Goal: Task Accomplishment & Management: Use online tool/utility

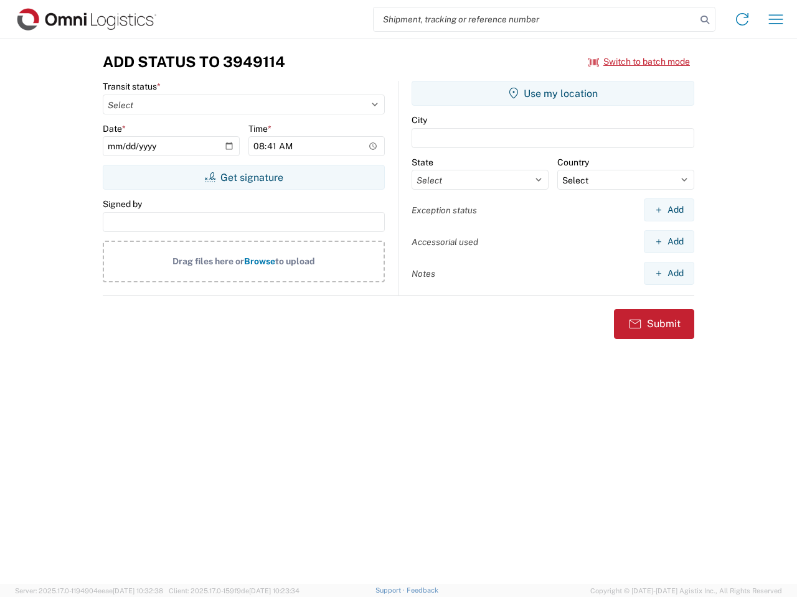
click at [535, 19] on input "search" at bounding box center [534, 19] width 322 height 24
click at [704, 20] on icon at bounding box center [704, 19] width 17 height 17
click at [742, 19] on icon at bounding box center [742, 19] width 20 height 20
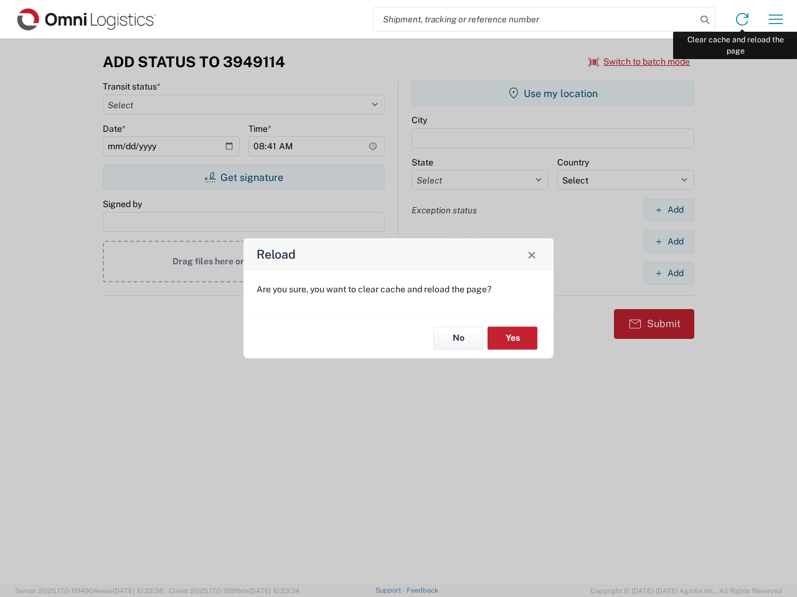
click at [775, 19] on div "Reload Are you sure, you want to clear cache and reload the page? No Yes" at bounding box center [398, 298] width 797 height 597
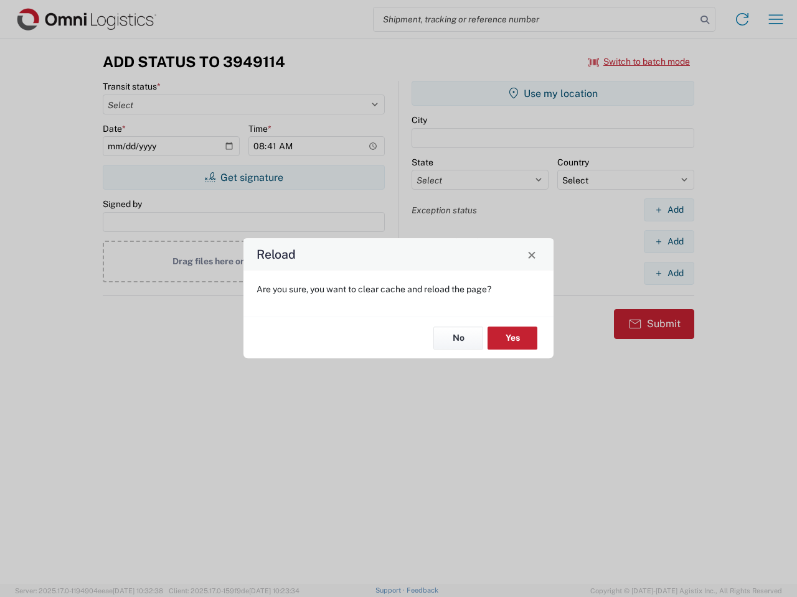
click at [639, 62] on div "Reload Are you sure, you want to clear cache and reload the page? No Yes" at bounding box center [398, 298] width 797 height 597
click at [243, 177] on div "Reload Are you sure, you want to clear cache and reload the page? No Yes" at bounding box center [398, 298] width 797 height 597
click at [553, 93] on div "Reload Are you sure, you want to clear cache and reload the page? No Yes" at bounding box center [398, 298] width 797 height 597
click at [668, 210] on div "Reload Are you sure, you want to clear cache and reload the page? No Yes" at bounding box center [398, 298] width 797 height 597
click at [668, 241] on div "Reload Are you sure, you want to clear cache and reload the page? No Yes" at bounding box center [398, 298] width 797 height 597
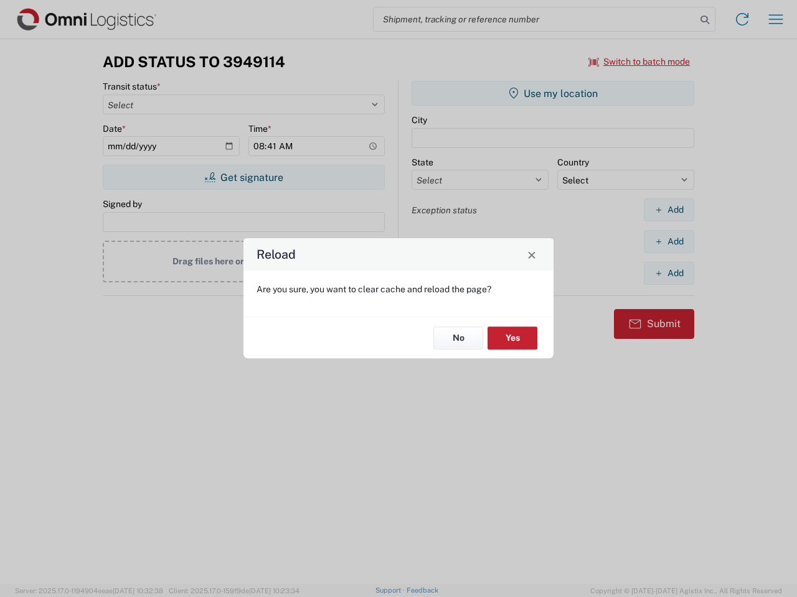
click at [668, 273] on div "Reload Are you sure, you want to clear cache and reload the page? No Yes" at bounding box center [398, 298] width 797 height 597
